Goal: Find specific page/section: Find specific page/section

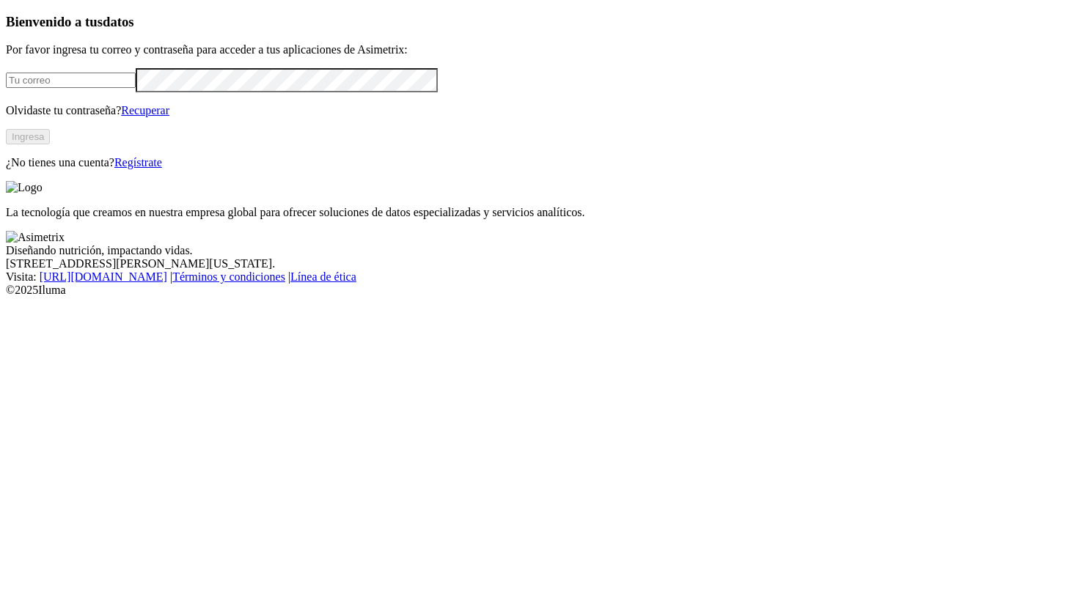
click at [136, 88] on input "email" at bounding box center [71, 80] width 130 height 15
type input "[PERSON_NAME][EMAIL_ADDRESS][PERSON_NAME][DOMAIN_NAME]"
click at [50, 144] on button "Ingresa" at bounding box center [28, 136] width 44 height 15
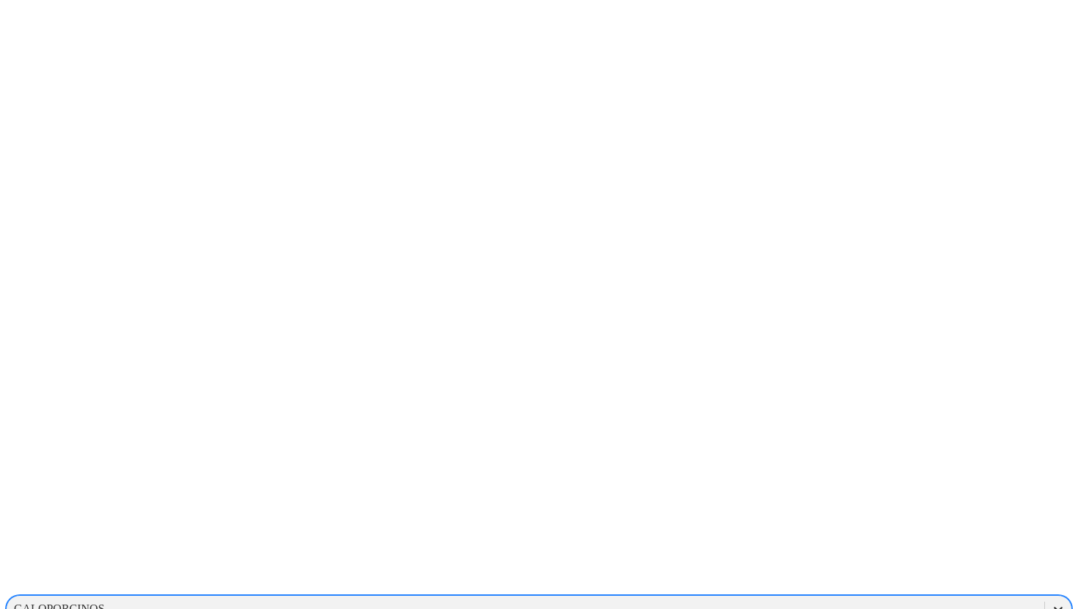
click at [1053, 607] on icon at bounding box center [1057, 609] width 9 height 5
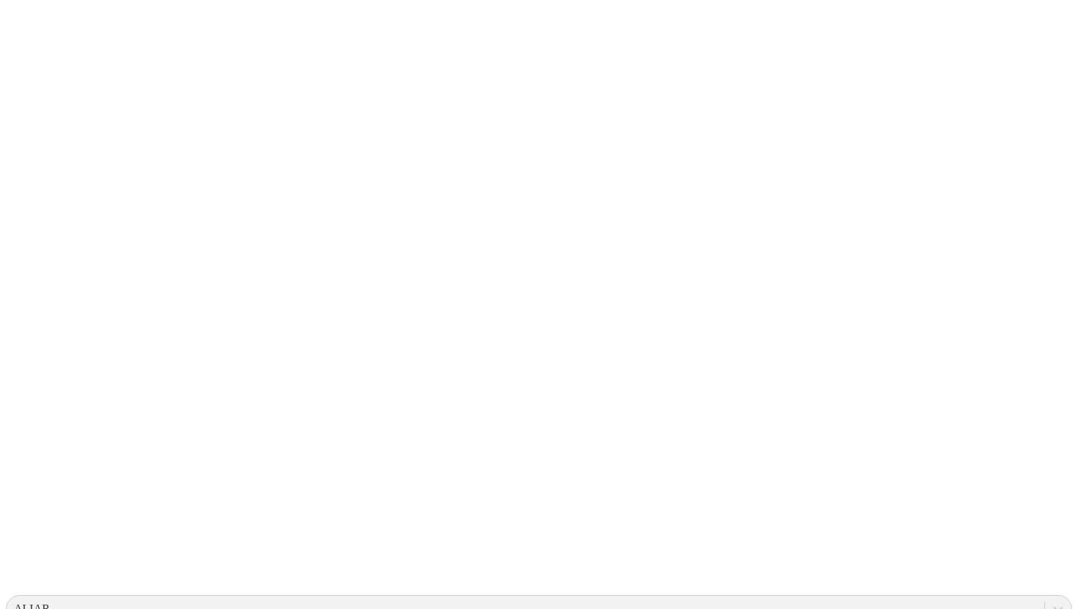
type input "taut"
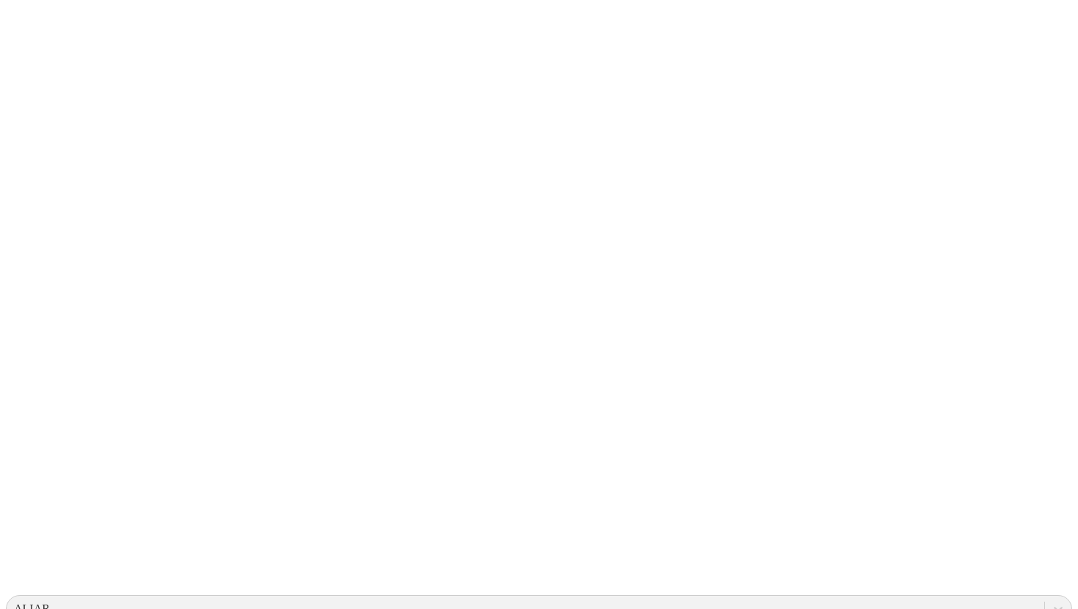
type input "guar"
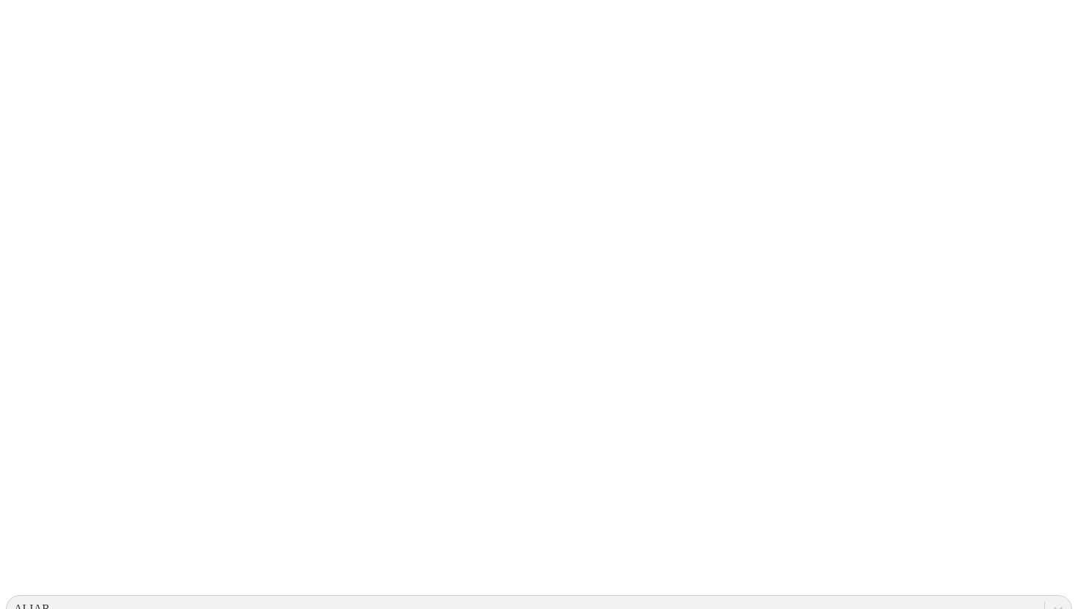
type input "guere"
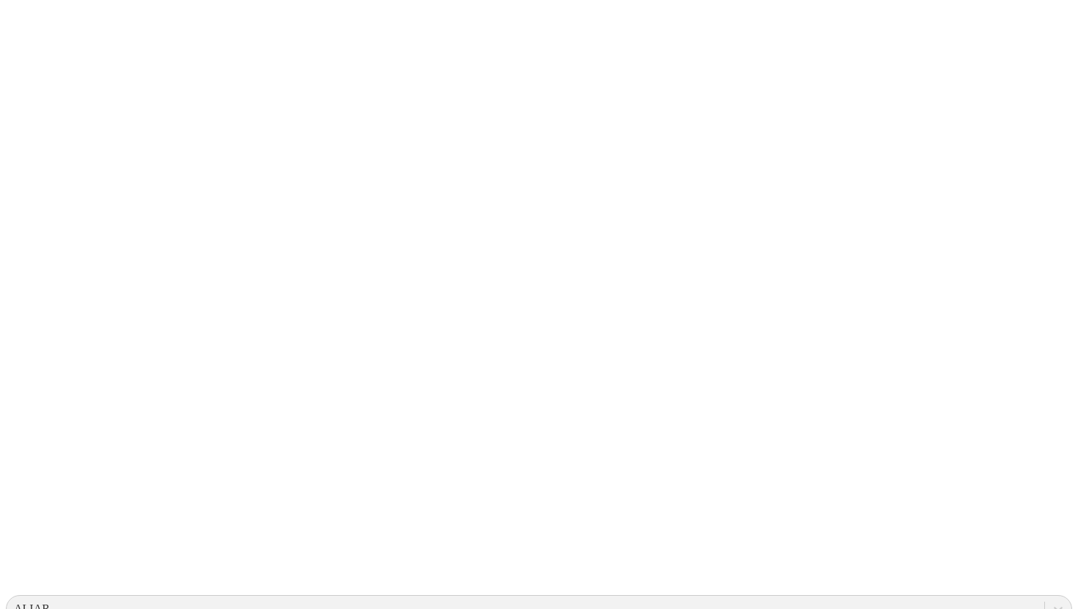
type input "gu"
type input "canag"
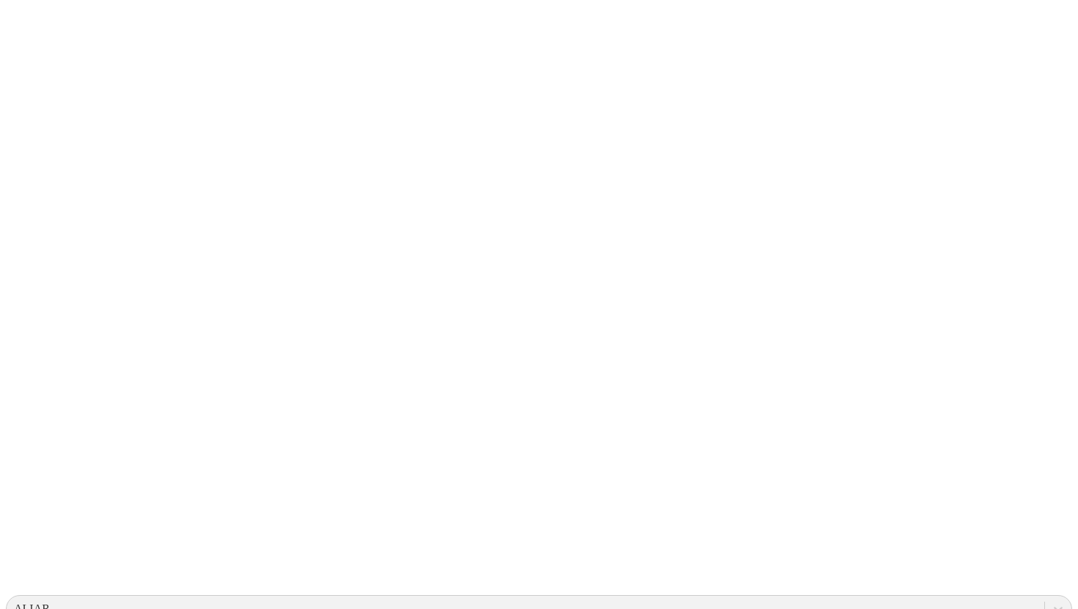
type input "tautac"
type input "guerere"
